Goal: Transaction & Acquisition: Download file/media

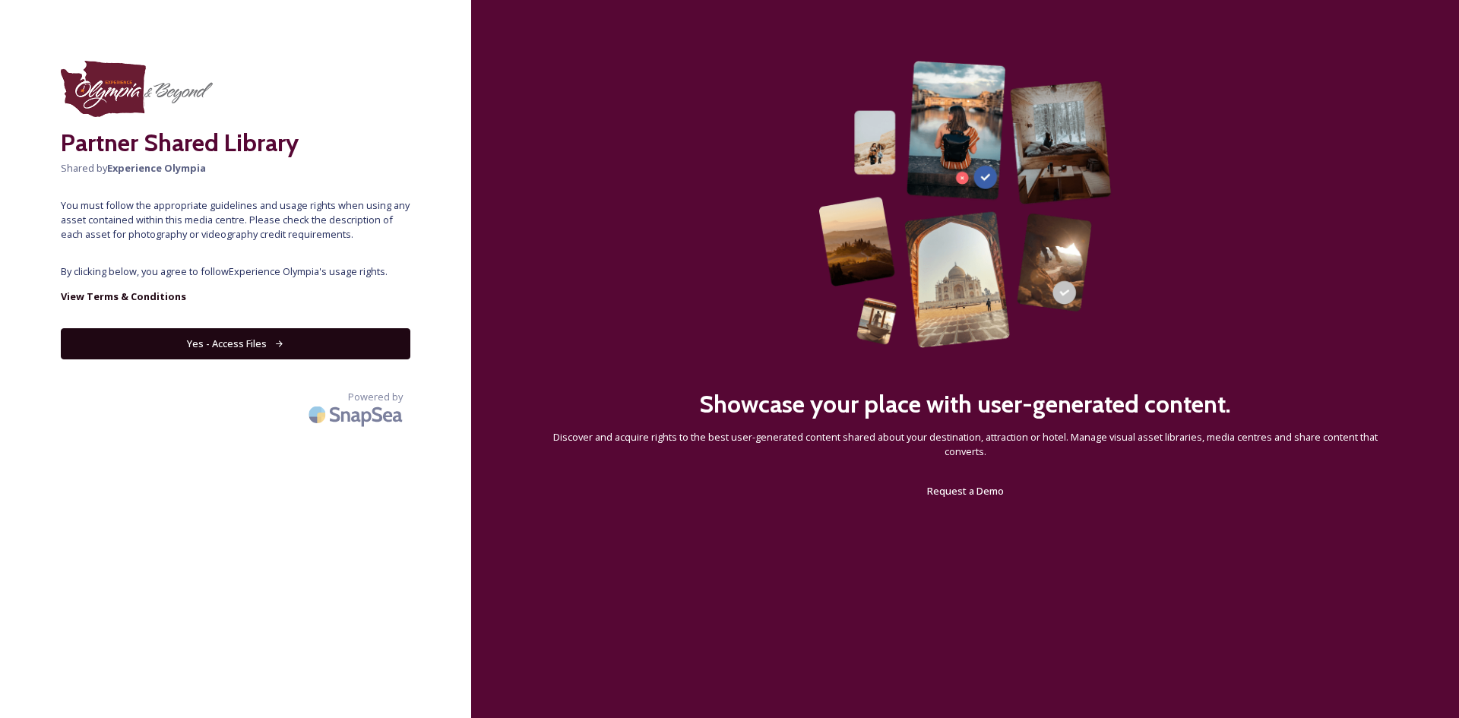
click at [354, 342] on button "Yes - Access Files" at bounding box center [236, 343] width 350 height 31
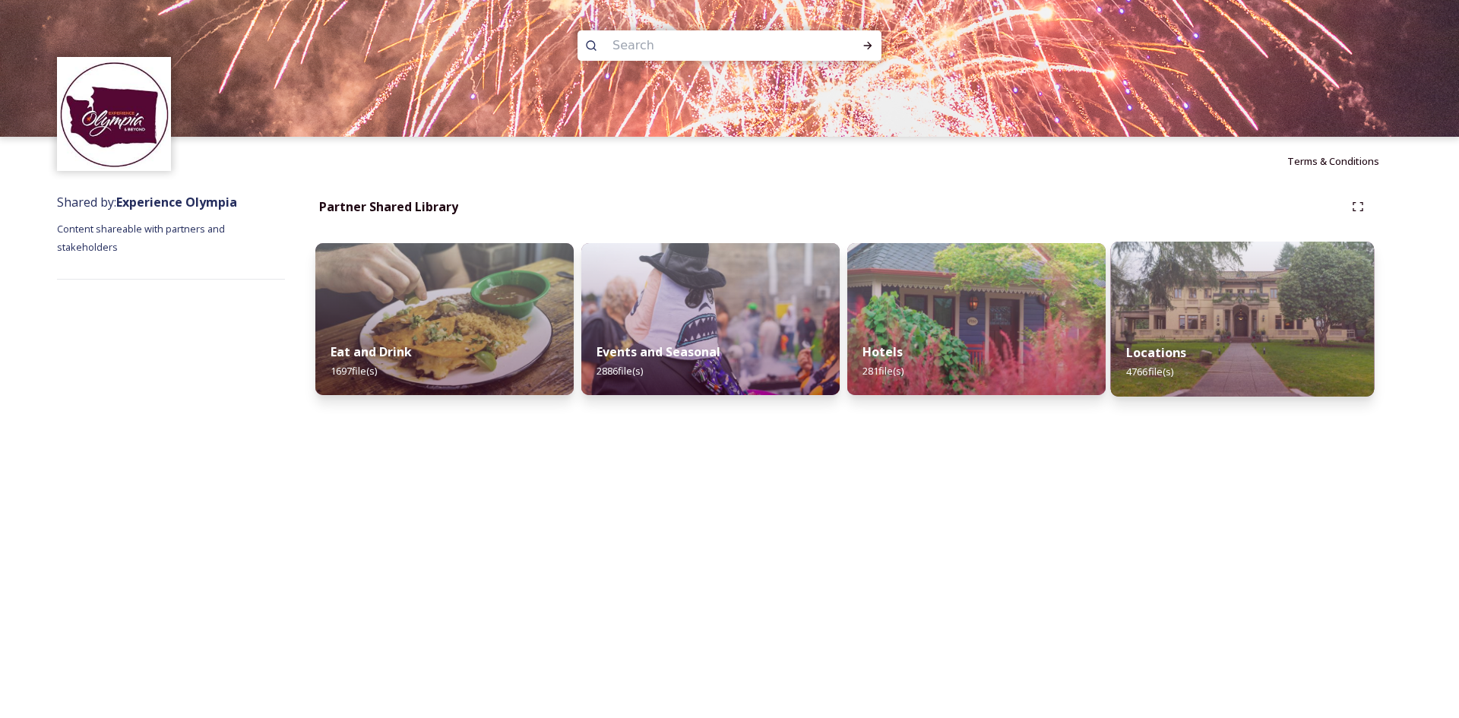
click at [1205, 348] on div "Locations 4766 file(s)" at bounding box center [1243, 361] width 264 height 69
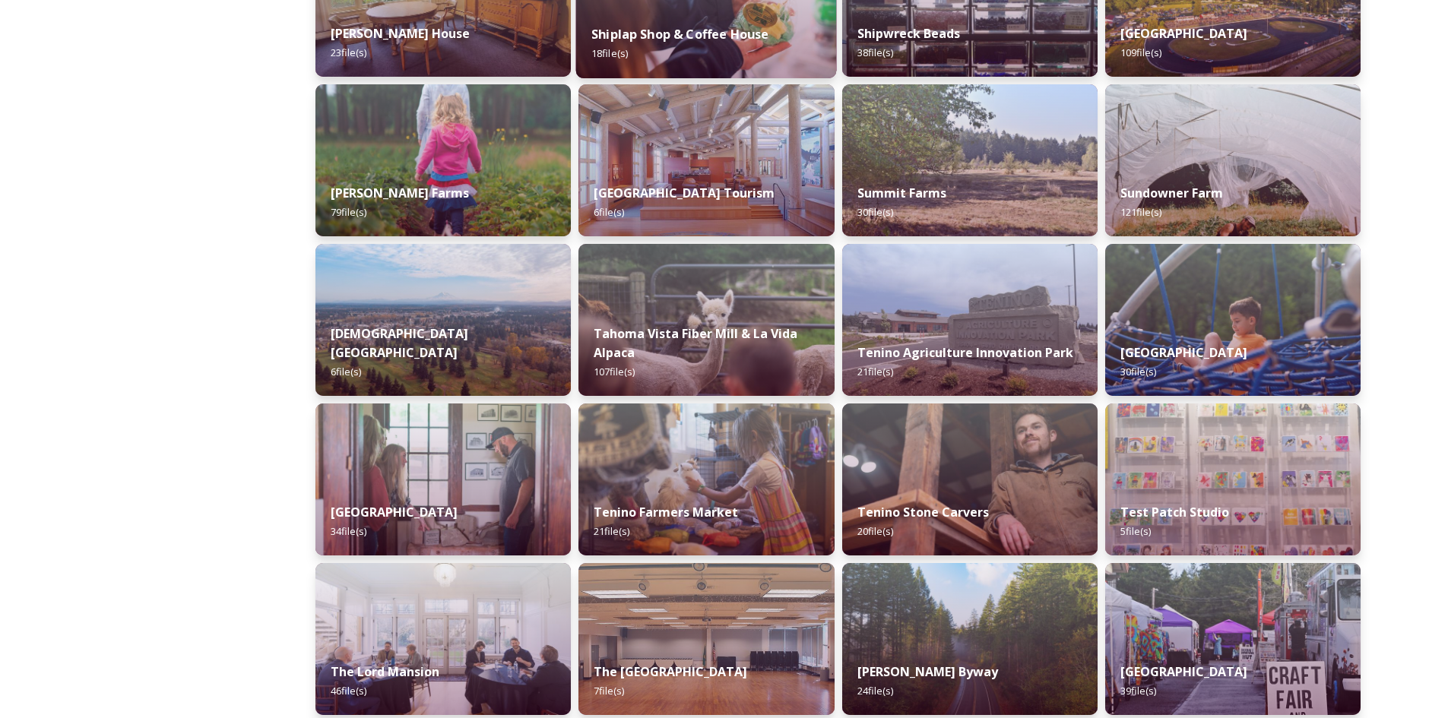
scroll to position [2963, 0]
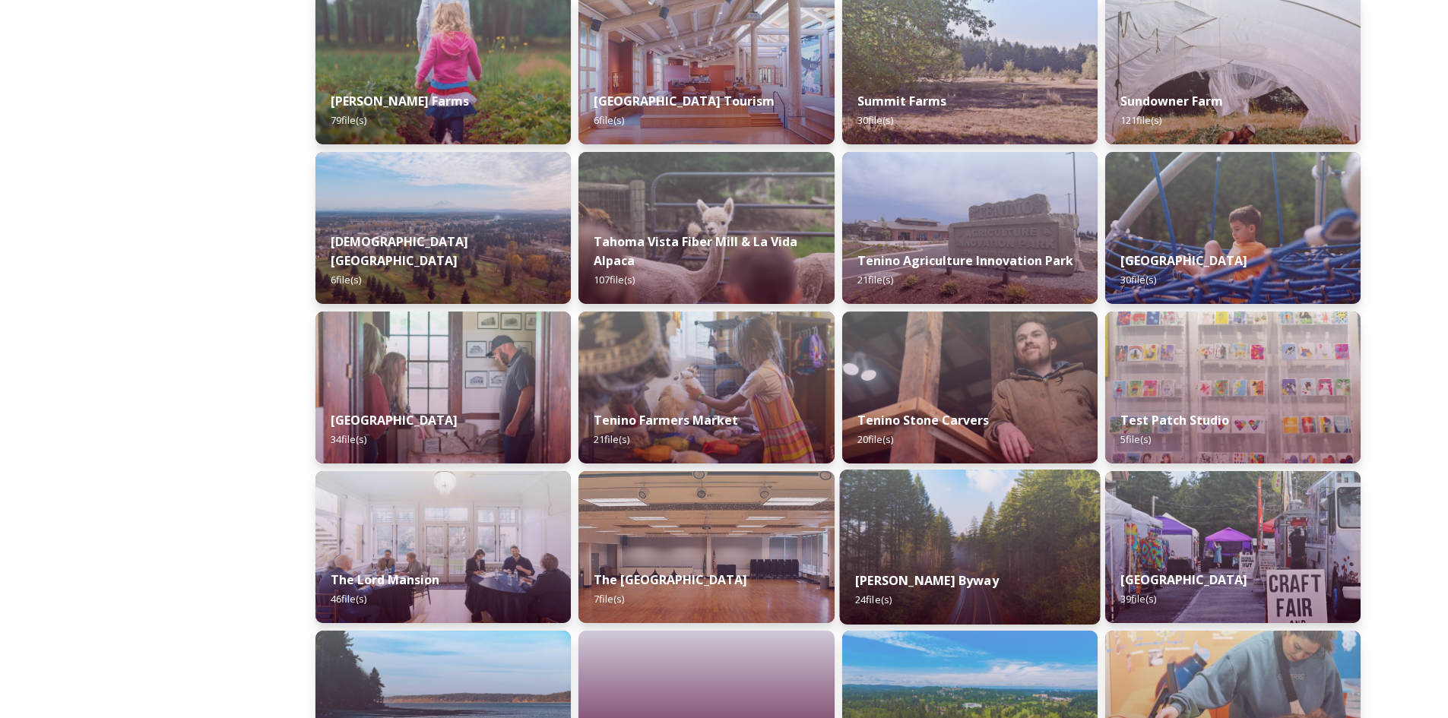
click at [940, 522] on img at bounding box center [969, 547] width 261 height 155
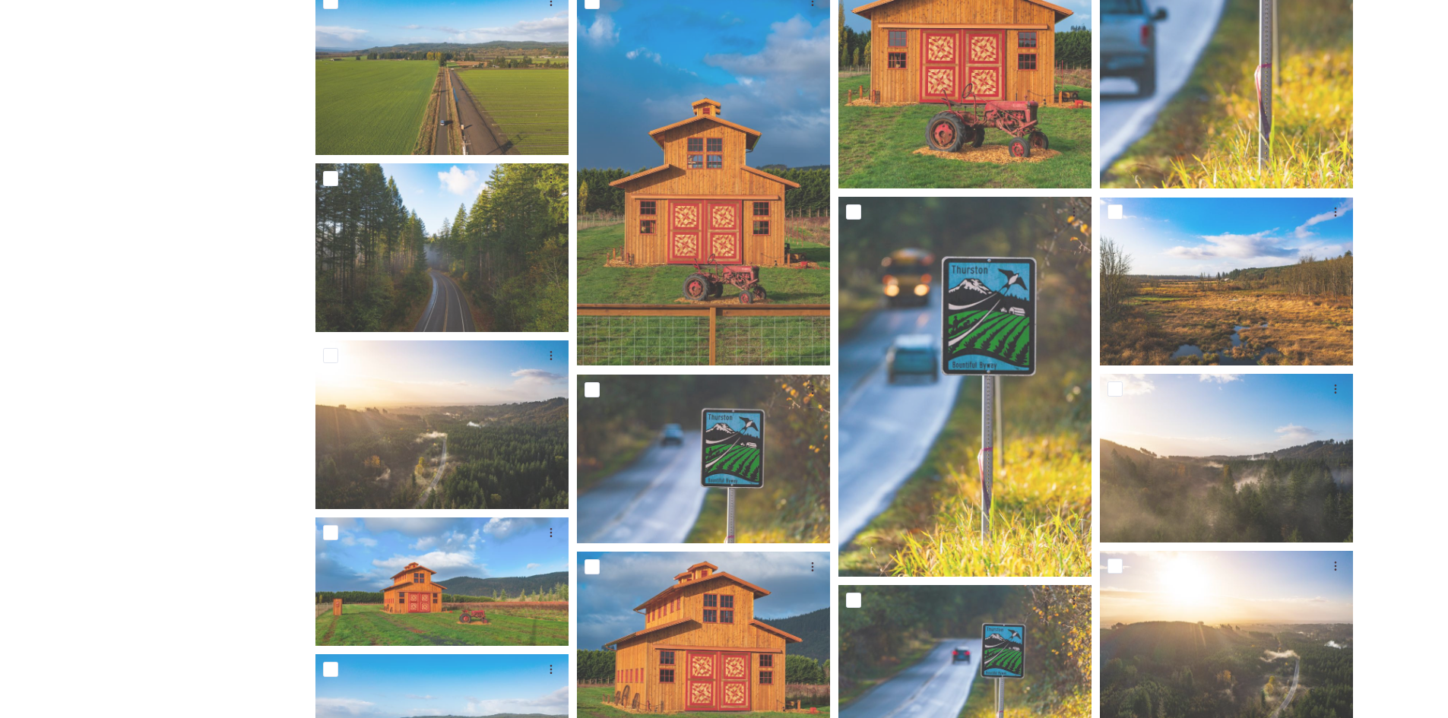
scroll to position [226, 0]
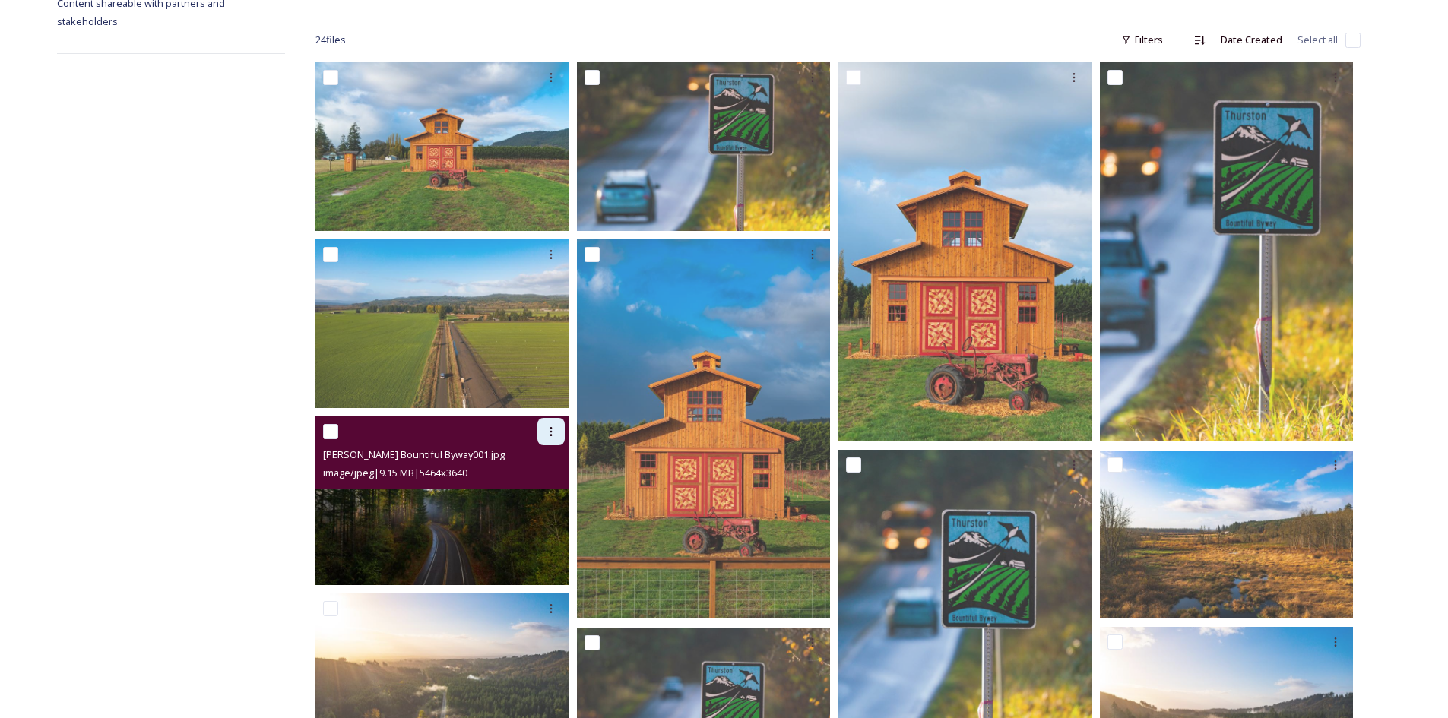
click at [552, 433] on icon at bounding box center [551, 432] width 12 height 12
click at [526, 497] on span "Download" at bounding box center [533, 494] width 46 height 14
click at [370, 427] on div at bounding box center [444, 431] width 242 height 27
click at [422, 516] on img at bounding box center [441, 500] width 253 height 169
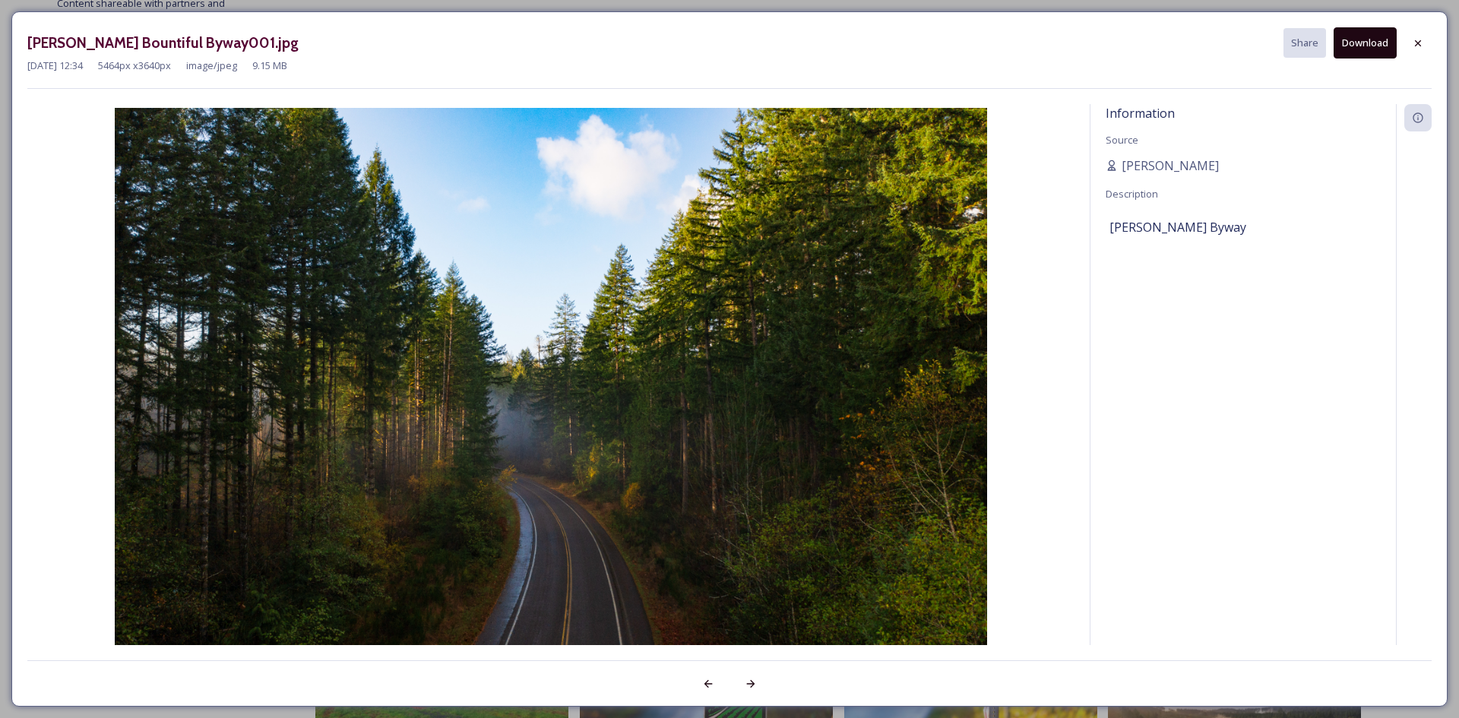
click at [1363, 49] on button "Download" at bounding box center [1365, 42] width 63 height 31
click at [1413, 48] on icon at bounding box center [1418, 43] width 12 height 12
